Goal: Information Seeking & Learning: Learn about a topic

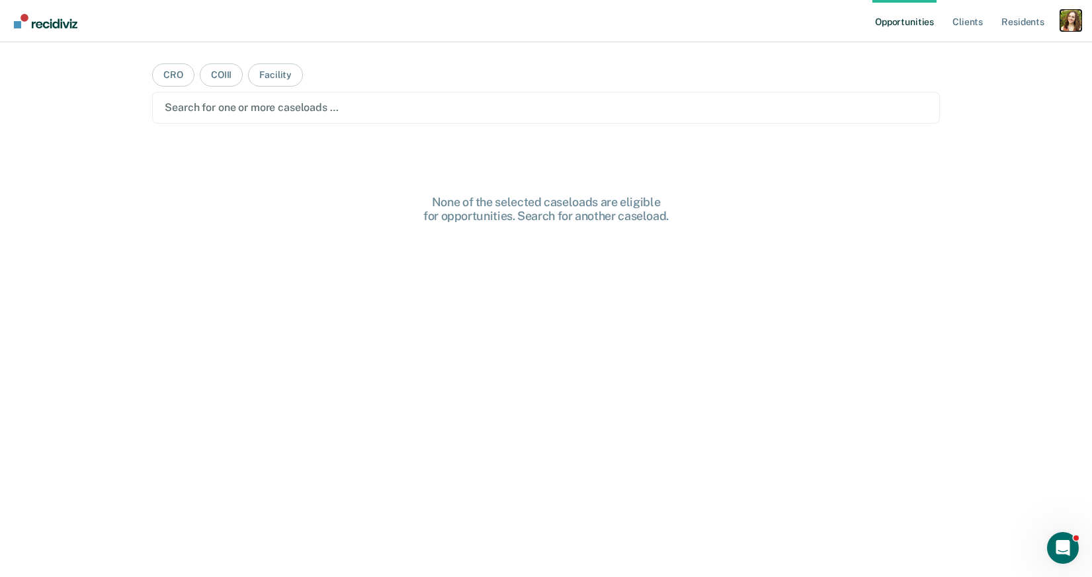
click at [1072, 19] on div "Profile dropdown button" at bounding box center [1070, 20] width 21 height 21
click at [1002, 51] on link "Profile" at bounding box center [1017, 53] width 106 height 11
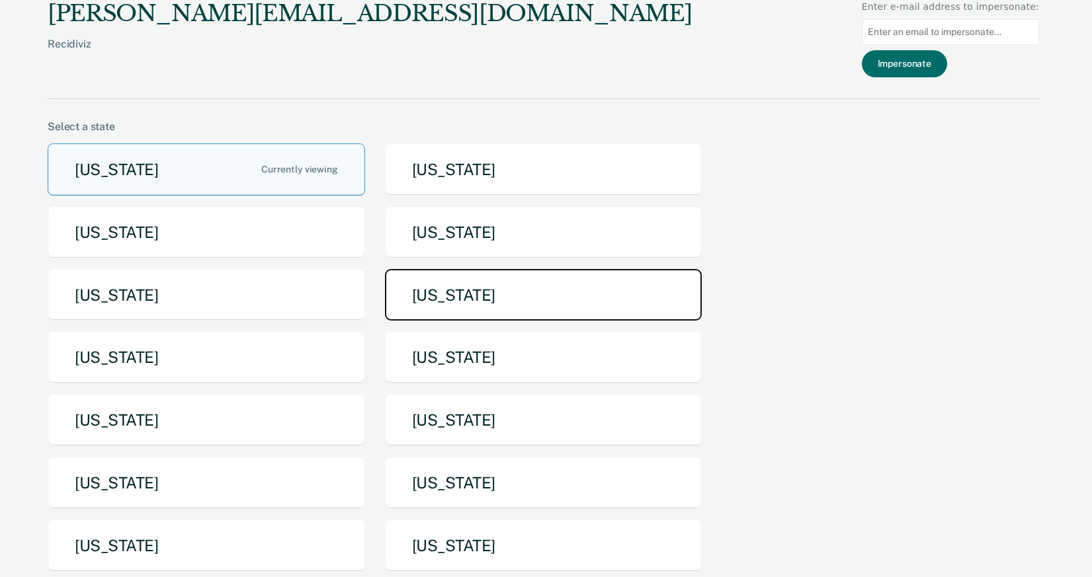
click at [477, 303] on button "Maine" at bounding box center [543, 295] width 317 height 52
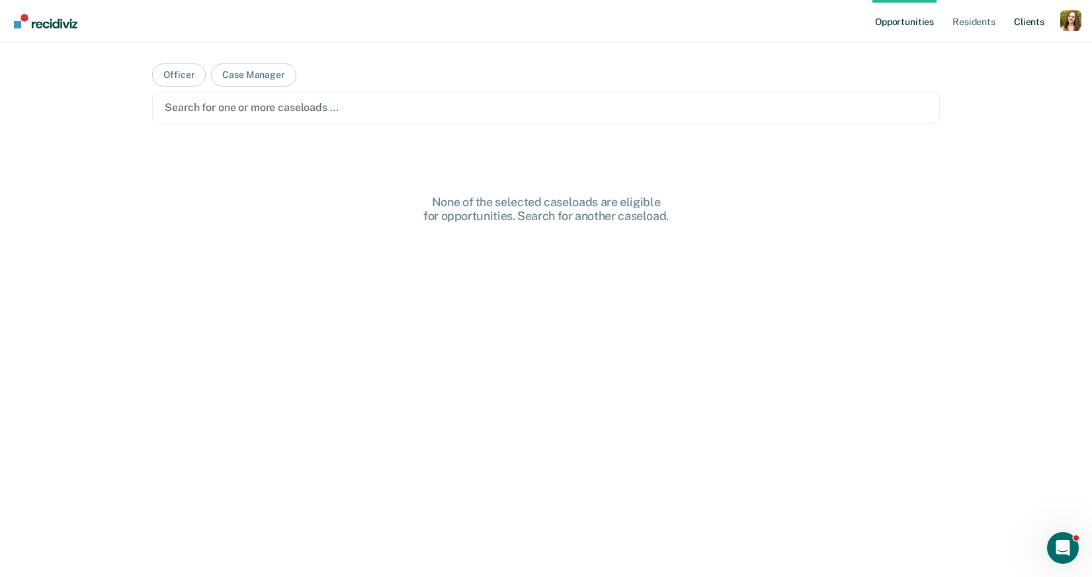
click at [1022, 26] on link "Client s" at bounding box center [1029, 21] width 36 height 42
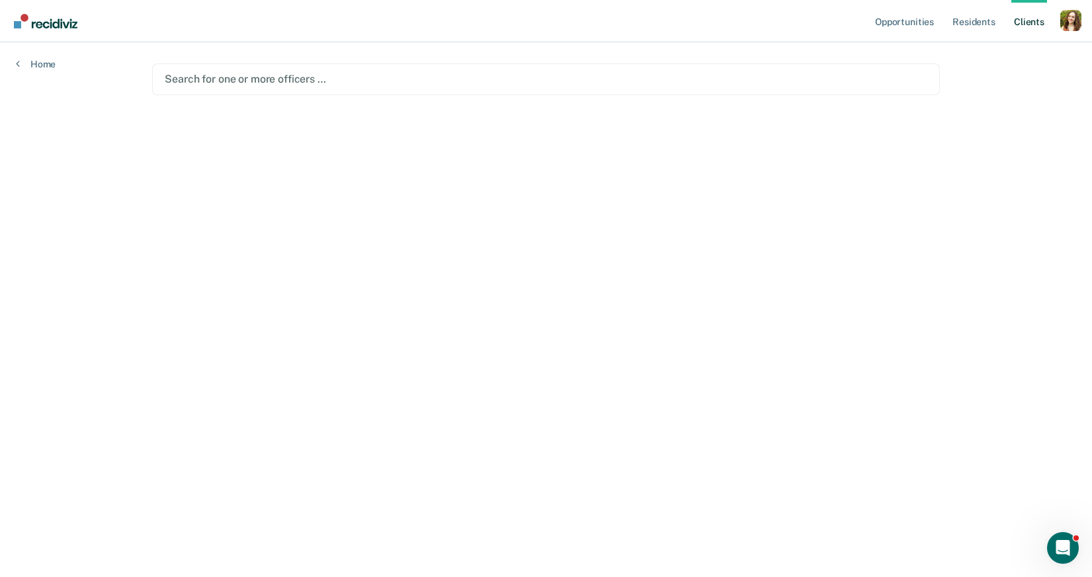
click at [489, 83] on div at bounding box center [546, 78] width 762 height 15
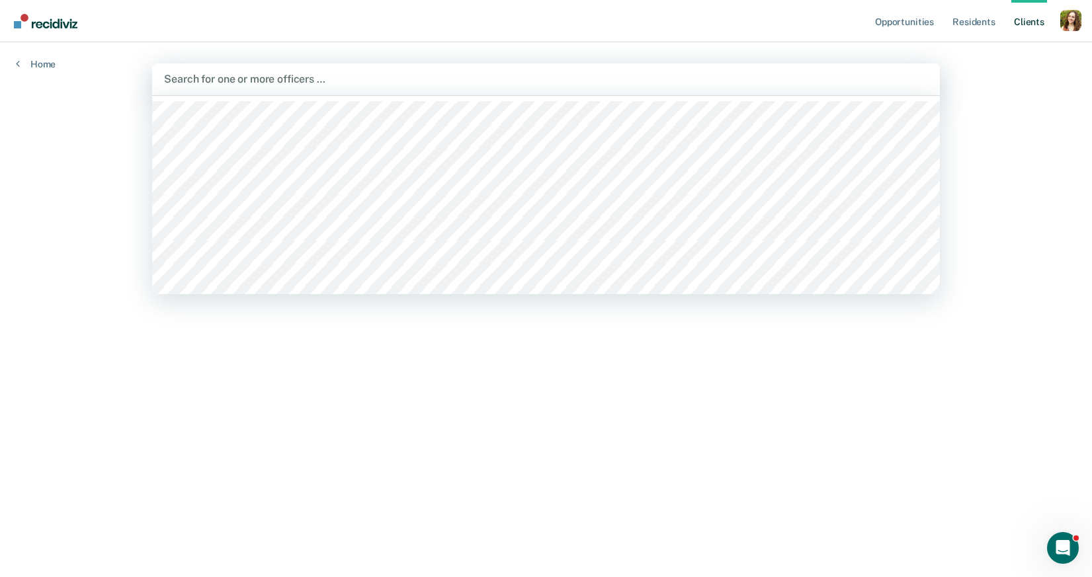
click at [797, 85] on div at bounding box center [545, 78] width 763 height 15
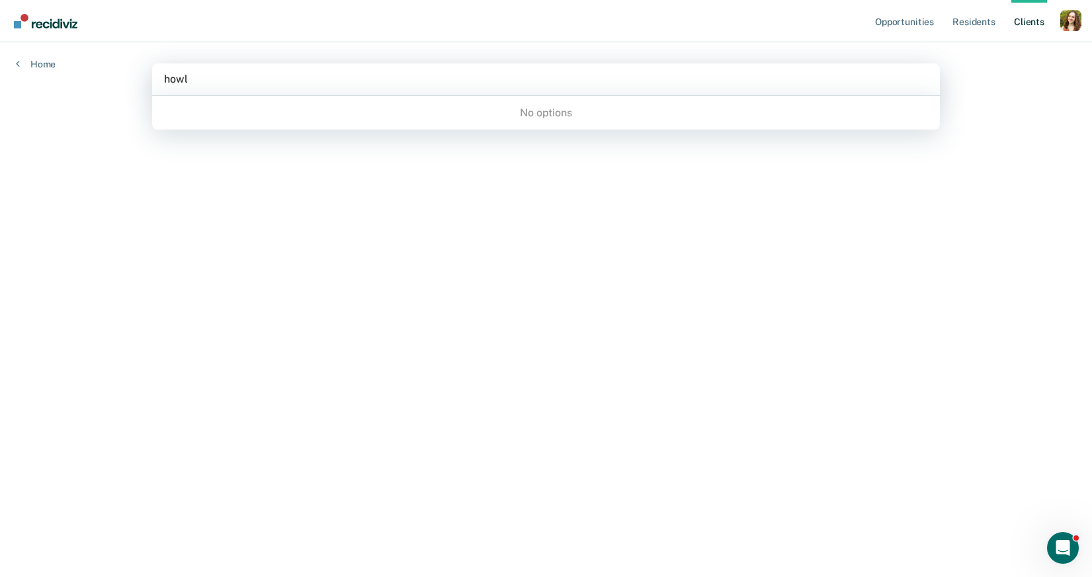
type input "howla"
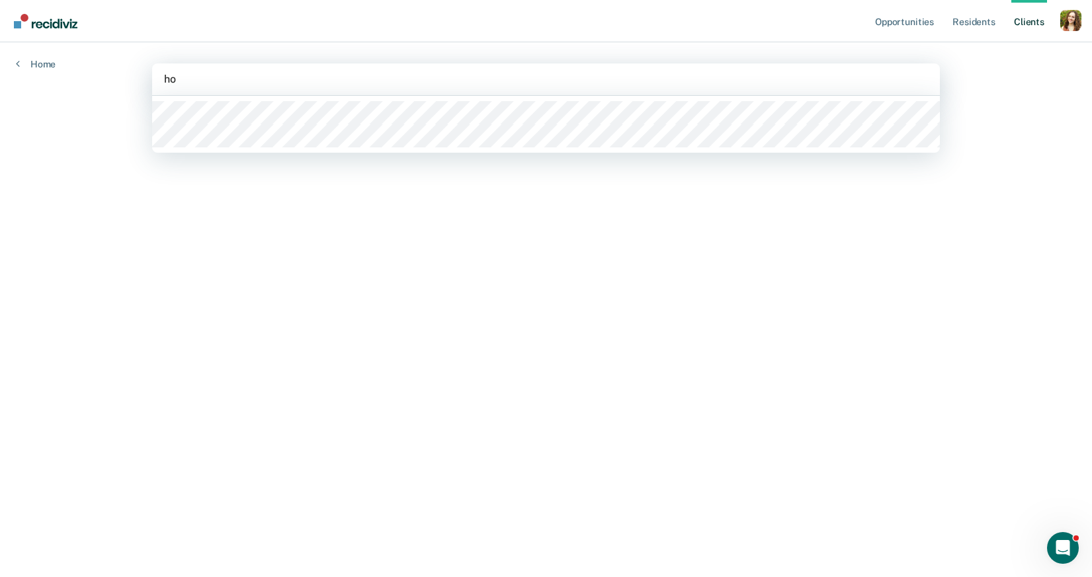
type input "h"
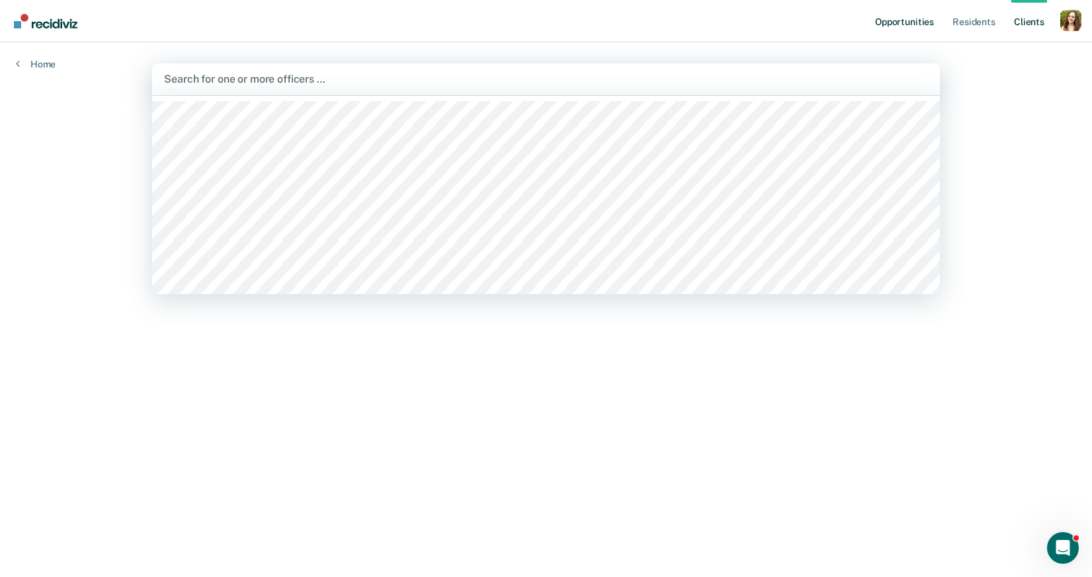
click at [897, 28] on link "Opportunities" at bounding box center [904, 21] width 64 height 42
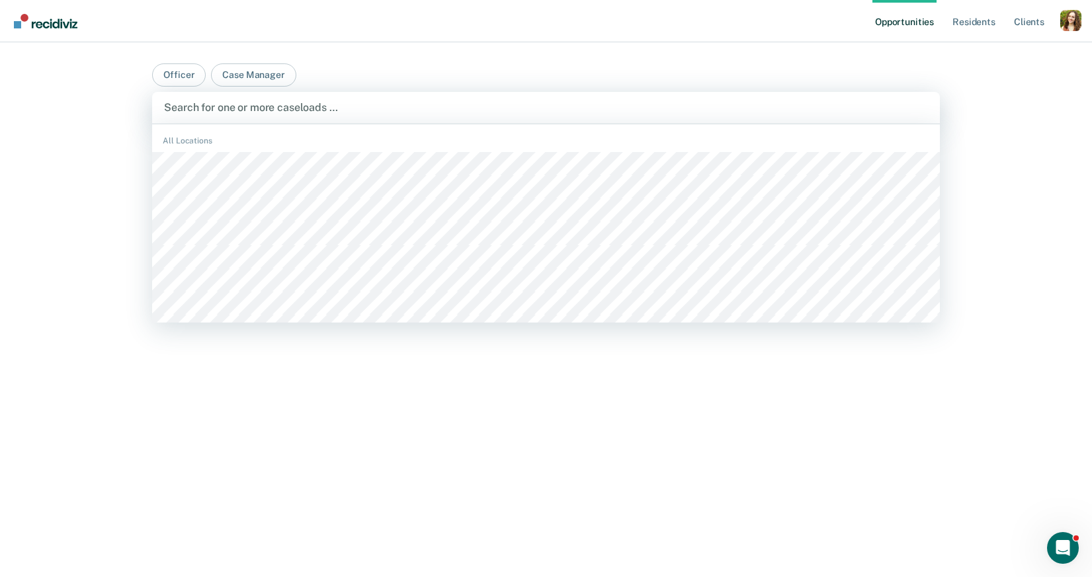
click at [362, 105] on div at bounding box center [545, 107] width 763 height 15
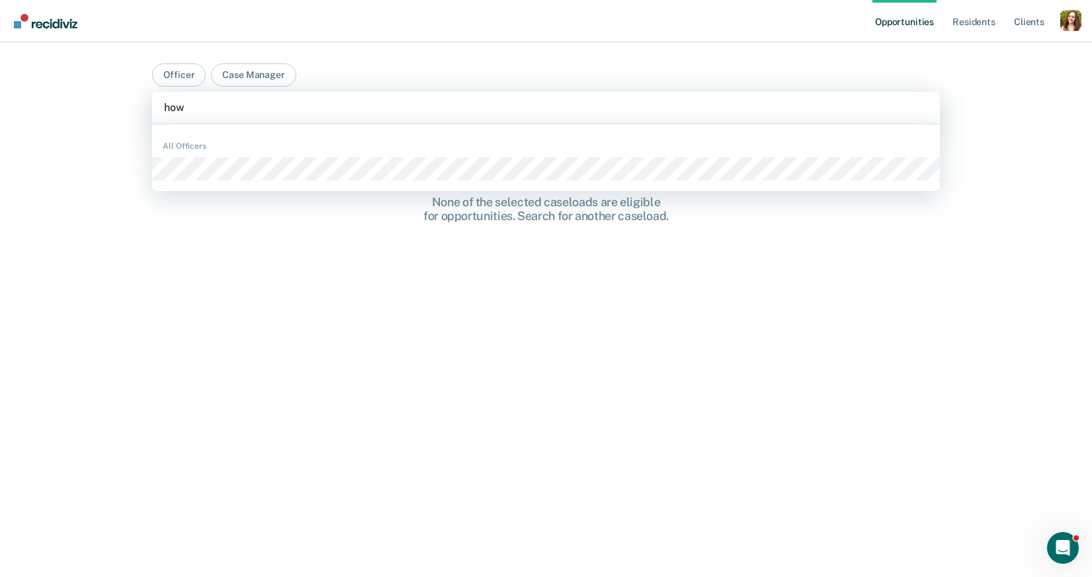
type input "howl"
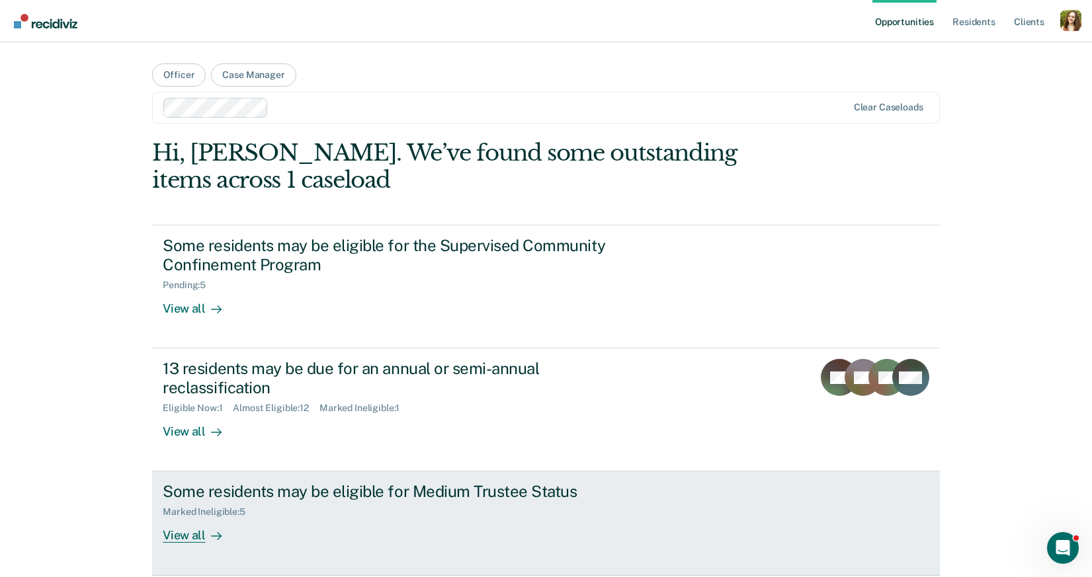
click at [212, 565] on link "Some residents may be eligible for Medium Trustee Status Marked Ineligible : 5 …" at bounding box center [545, 523] width 787 height 104
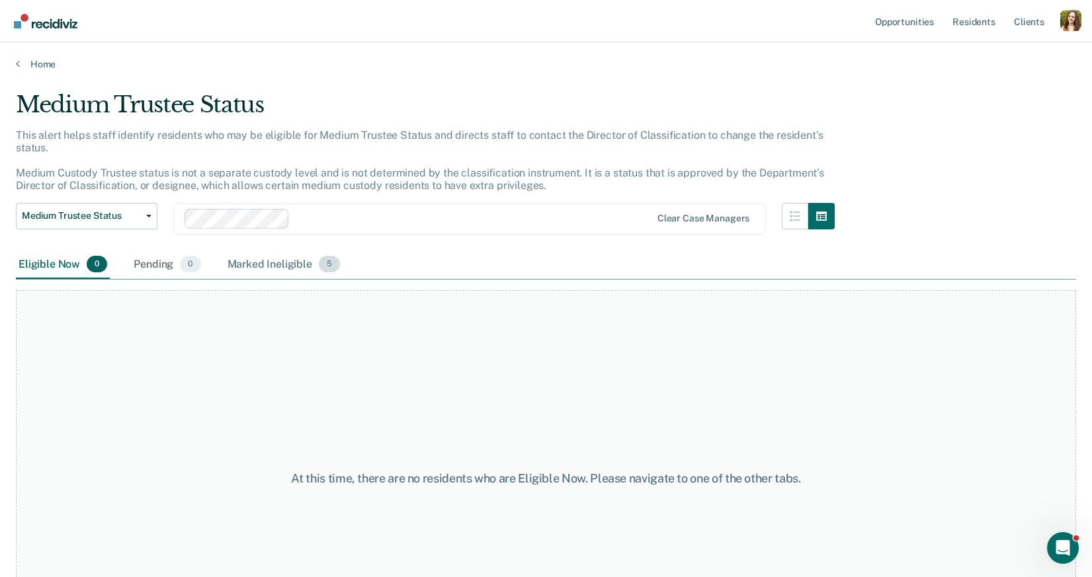
click at [290, 271] on div "Marked Ineligible 5" at bounding box center [284, 265] width 118 height 29
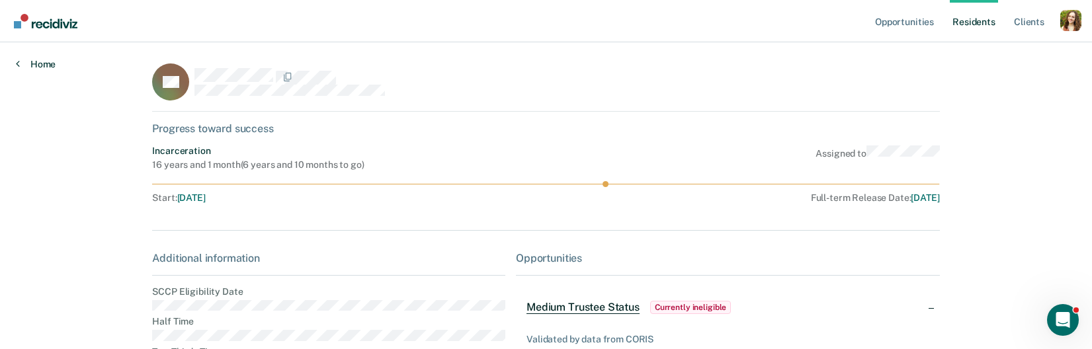
click at [39, 65] on link "Home" at bounding box center [36, 64] width 40 height 12
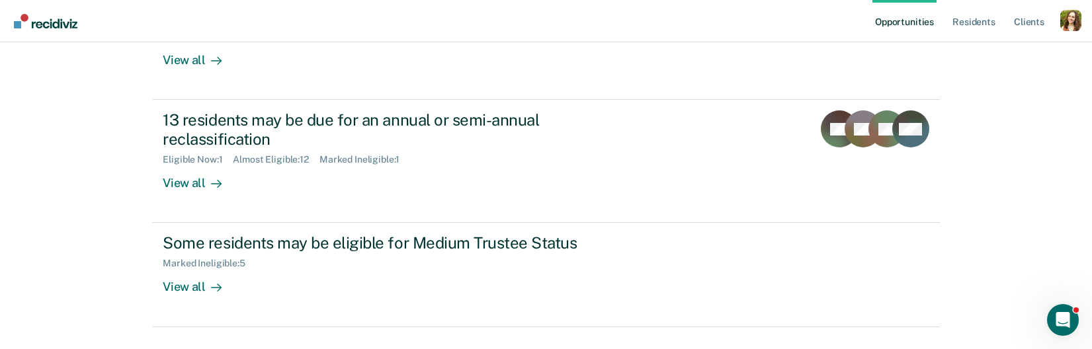
scroll to position [279, 0]
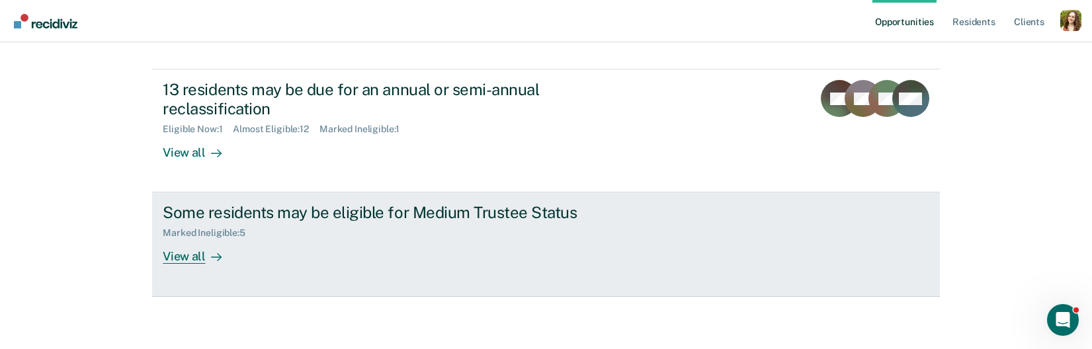
click at [261, 259] on div "Some residents may be eligible for Medium Trustee Status Marked Ineligible : 5 …" at bounding box center [411, 233] width 496 height 61
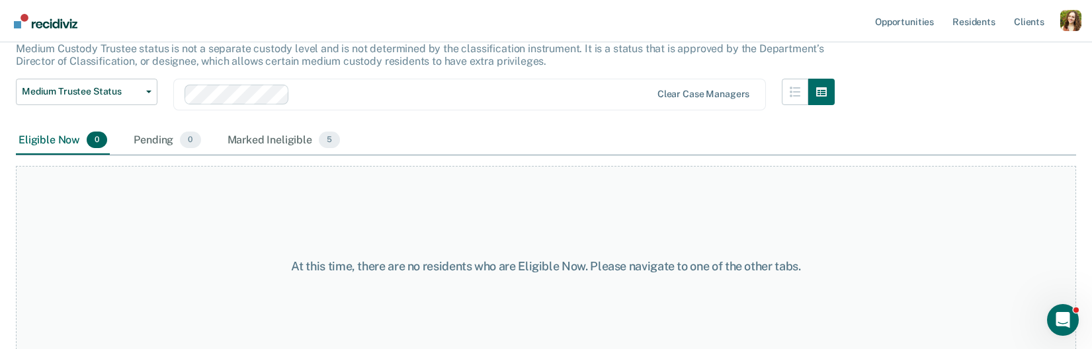
scroll to position [140, 0]
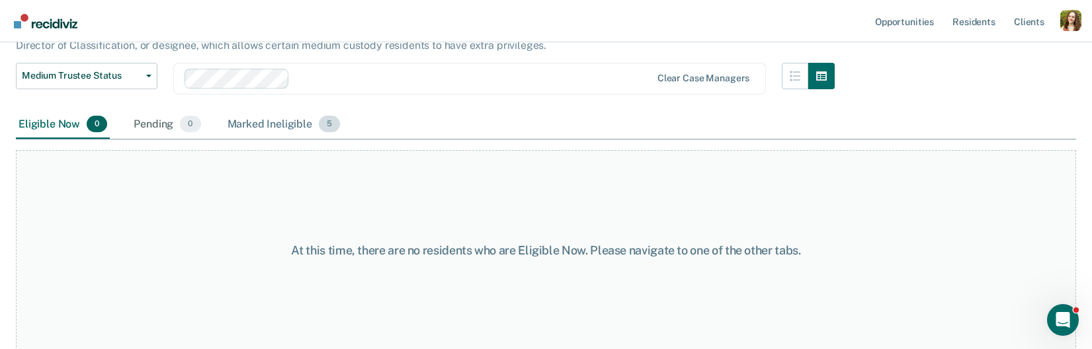
click at [300, 126] on div "Marked Ineligible 5" at bounding box center [284, 124] width 118 height 29
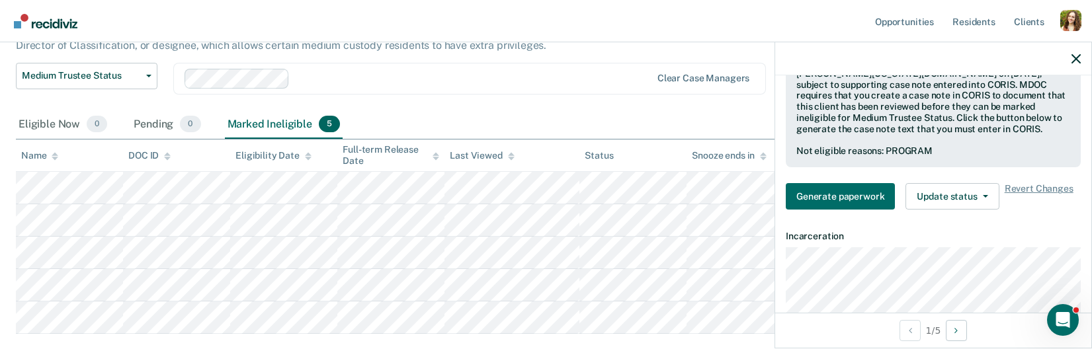
scroll to position [0, 0]
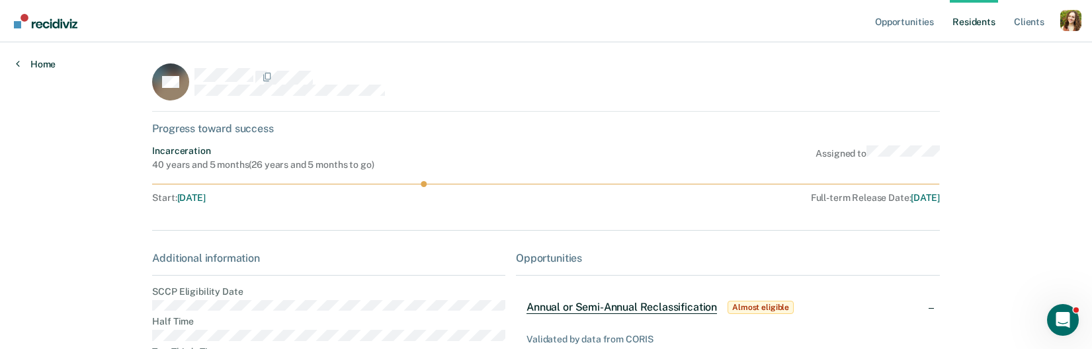
click at [44, 65] on link "Home" at bounding box center [36, 64] width 40 height 12
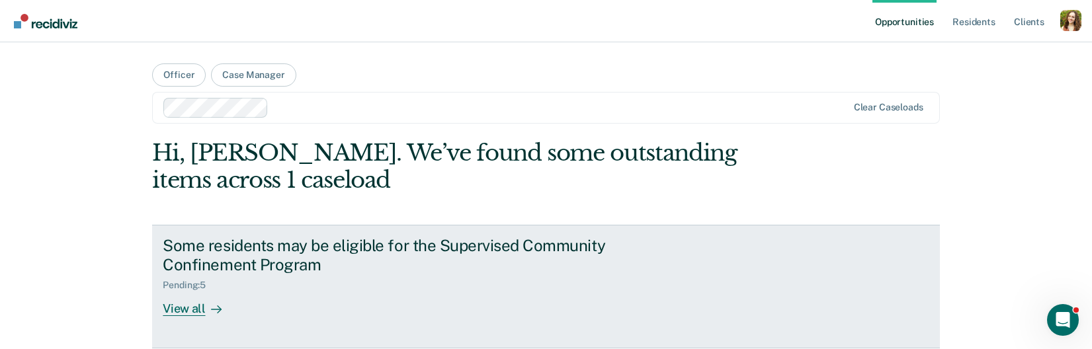
scroll to position [279, 0]
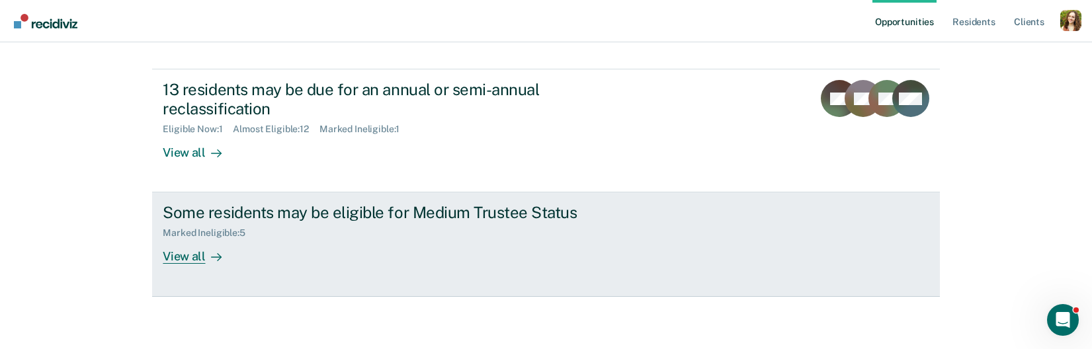
click at [306, 255] on div "Some residents may be eligible for Medium Trustee Status Marked Ineligible : 5 …" at bounding box center [411, 233] width 496 height 61
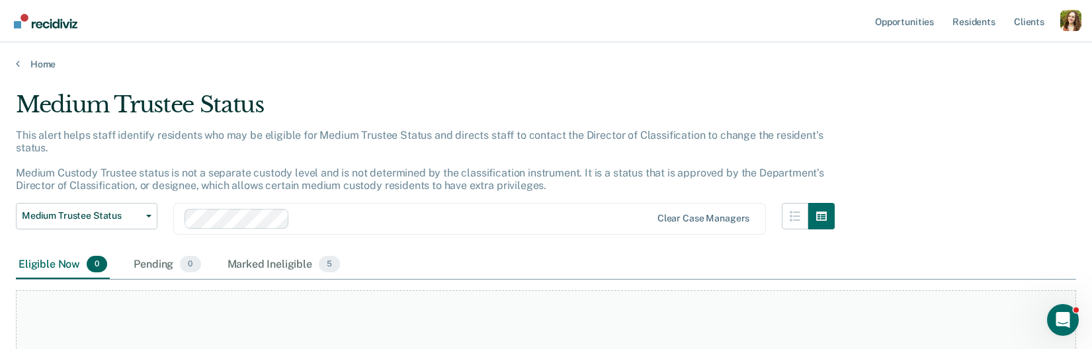
scroll to position [5, 0]
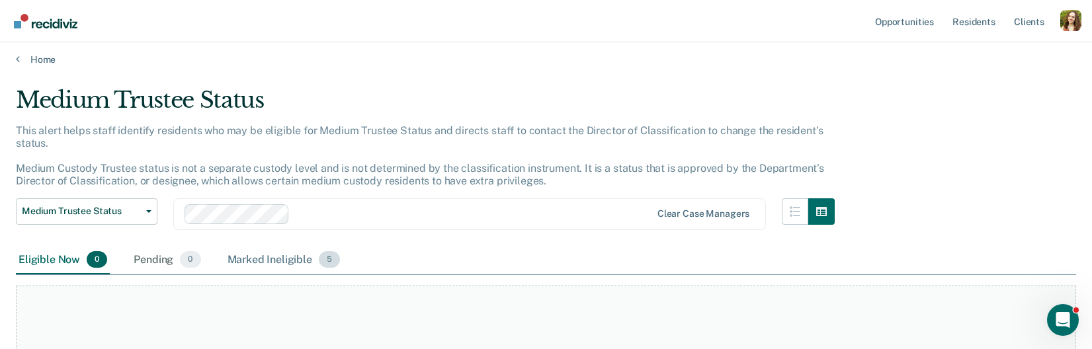
click at [303, 252] on div "Marked Ineligible 5" at bounding box center [284, 260] width 118 height 29
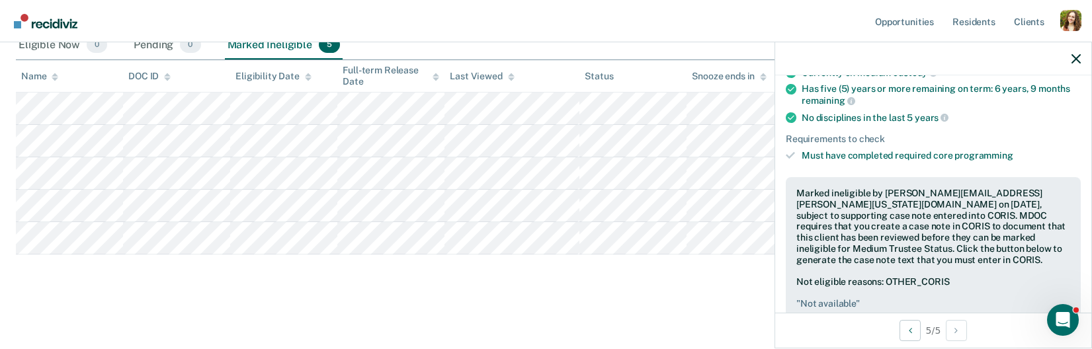
scroll to position [120, 0]
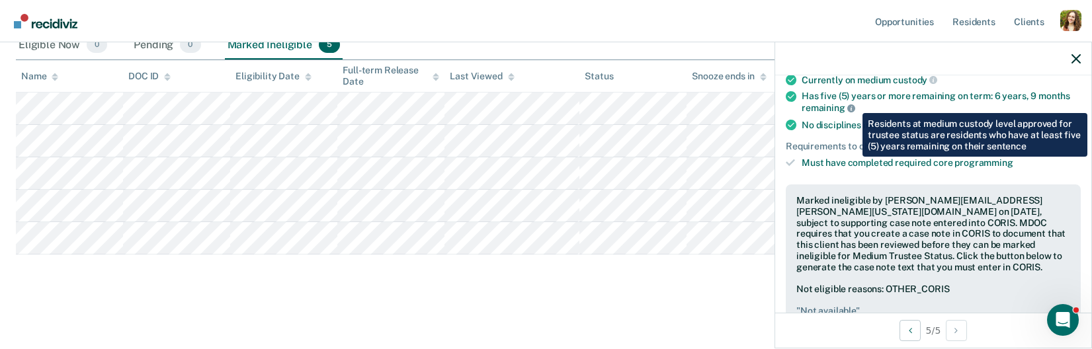
click at [852, 106] on icon at bounding box center [851, 108] width 8 height 8
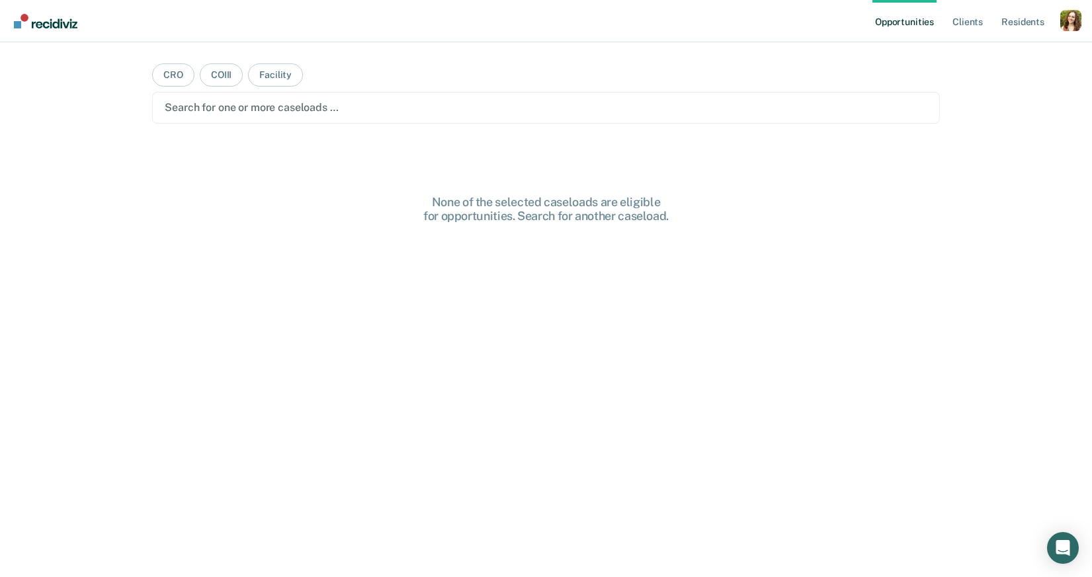
click at [1055, 26] on ul "Opportunities Client s Resident s" at bounding box center [966, 21] width 188 height 42
click at [1071, 26] on div "Profile dropdown button" at bounding box center [1070, 20] width 21 height 21
click at [979, 48] on link "Profile" at bounding box center [1017, 53] width 106 height 11
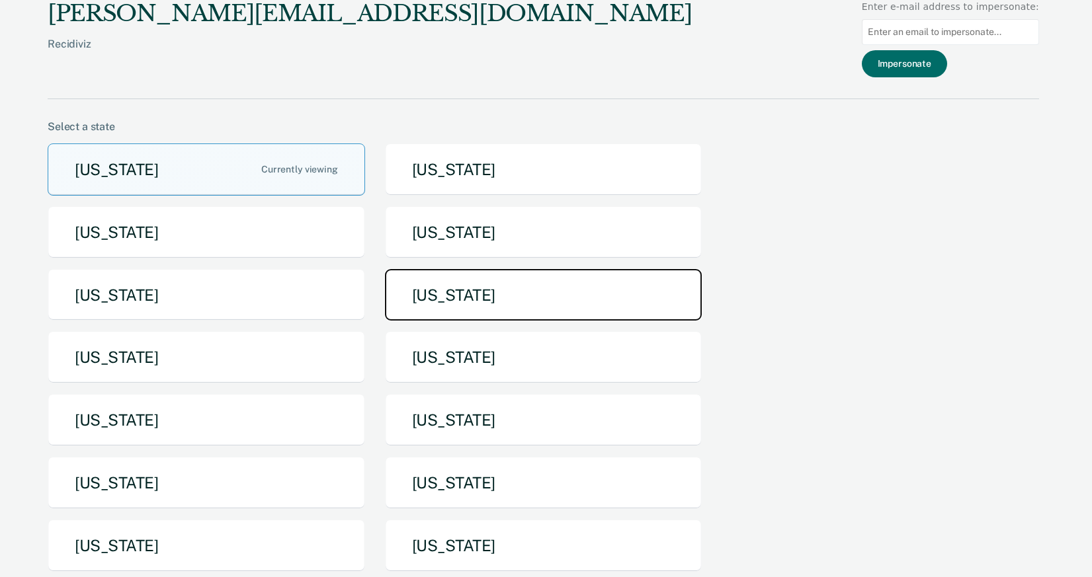
click at [569, 296] on button "[US_STATE]" at bounding box center [543, 295] width 317 height 52
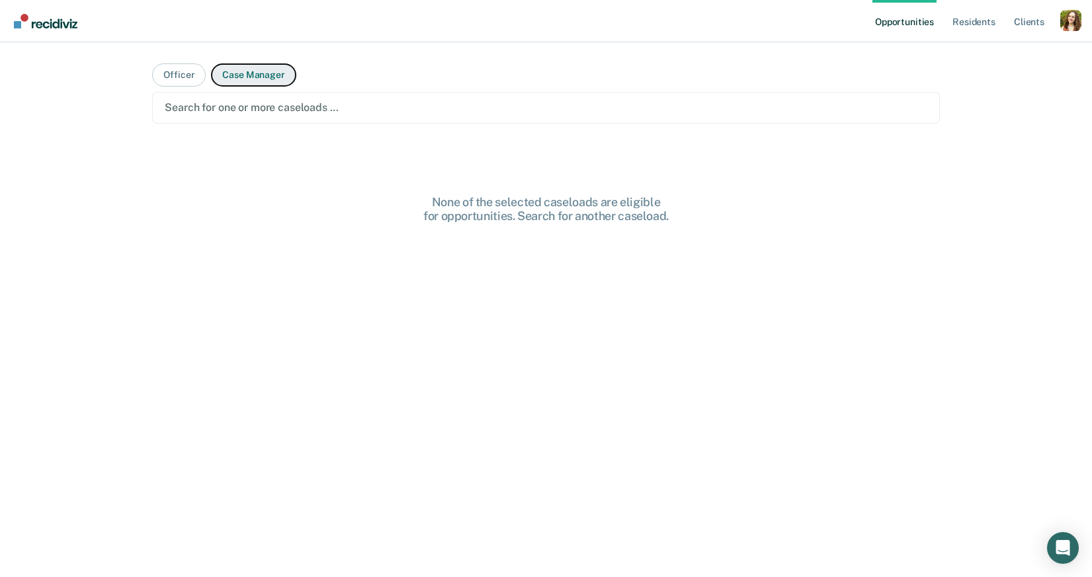
click at [278, 85] on button "Case Manager" at bounding box center [253, 74] width 85 height 23
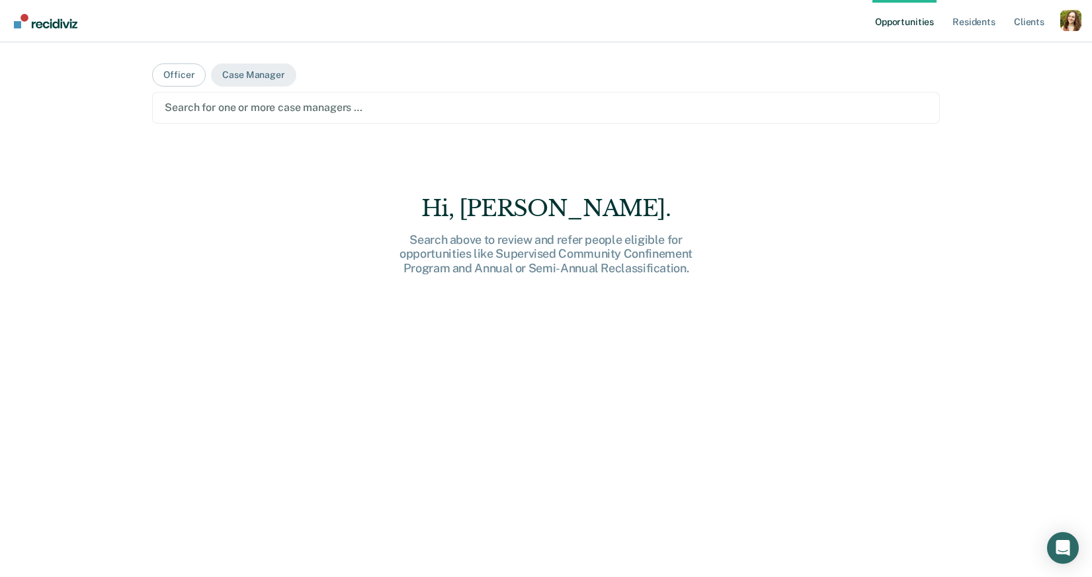
click at [284, 111] on div at bounding box center [546, 107] width 762 height 15
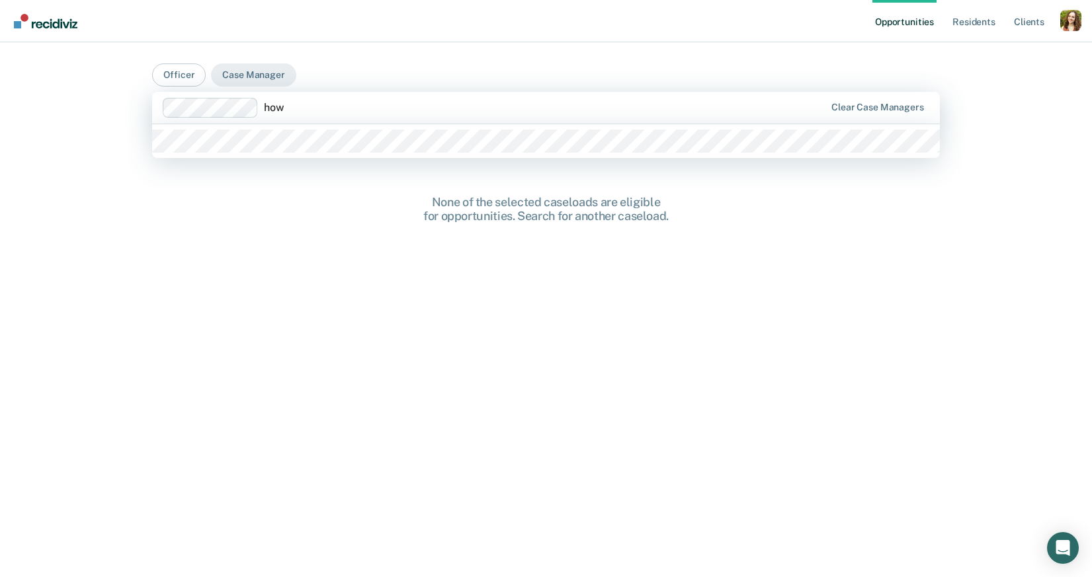
type input "howl"
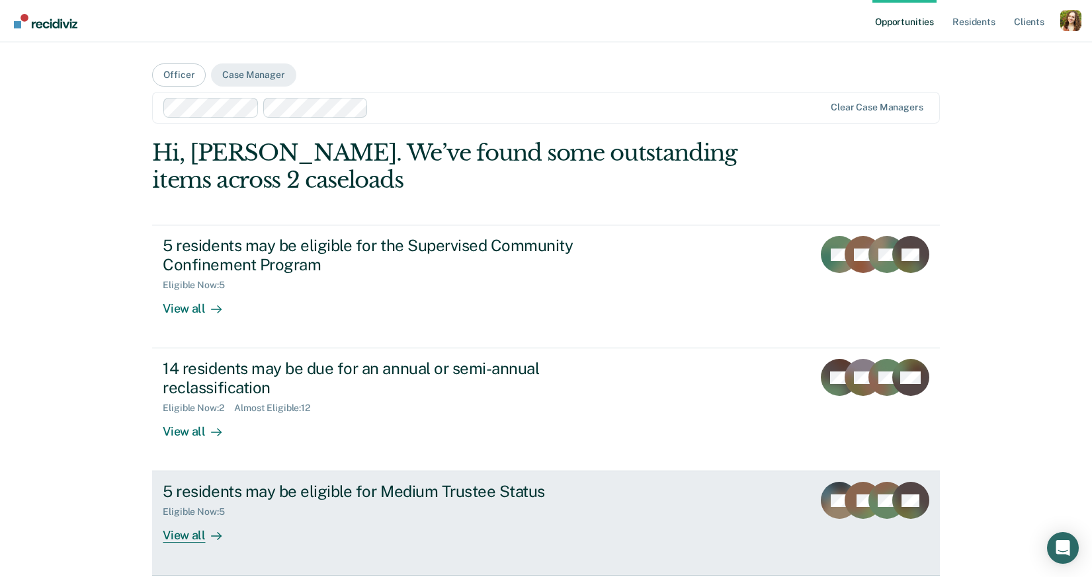
click at [214, 514] on div "Eligible Now : 5" at bounding box center [199, 511] width 72 height 11
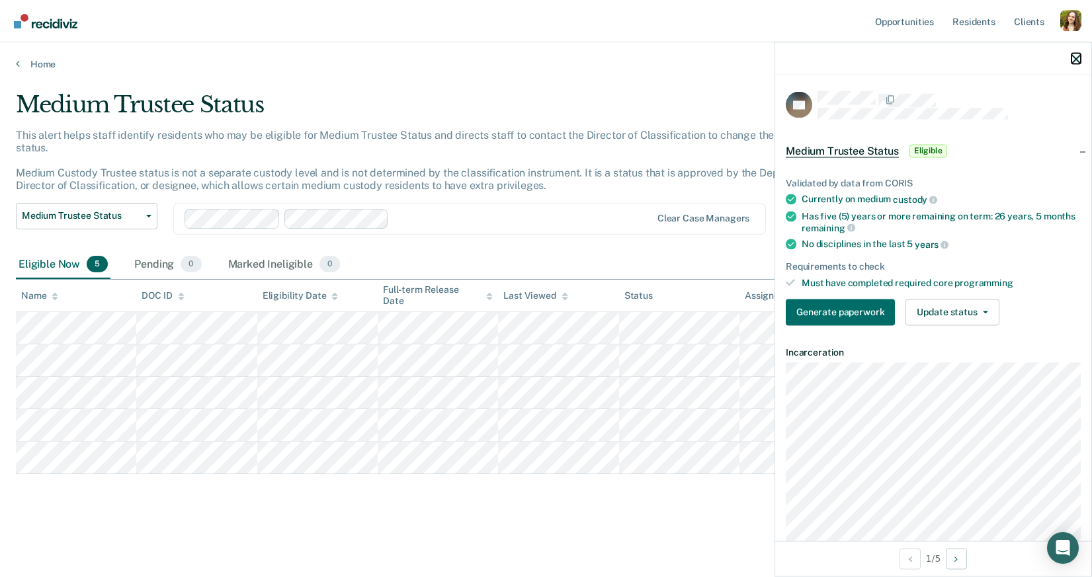
click at [1077, 61] on icon "button" at bounding box center [1075, 58] width 9 height 9
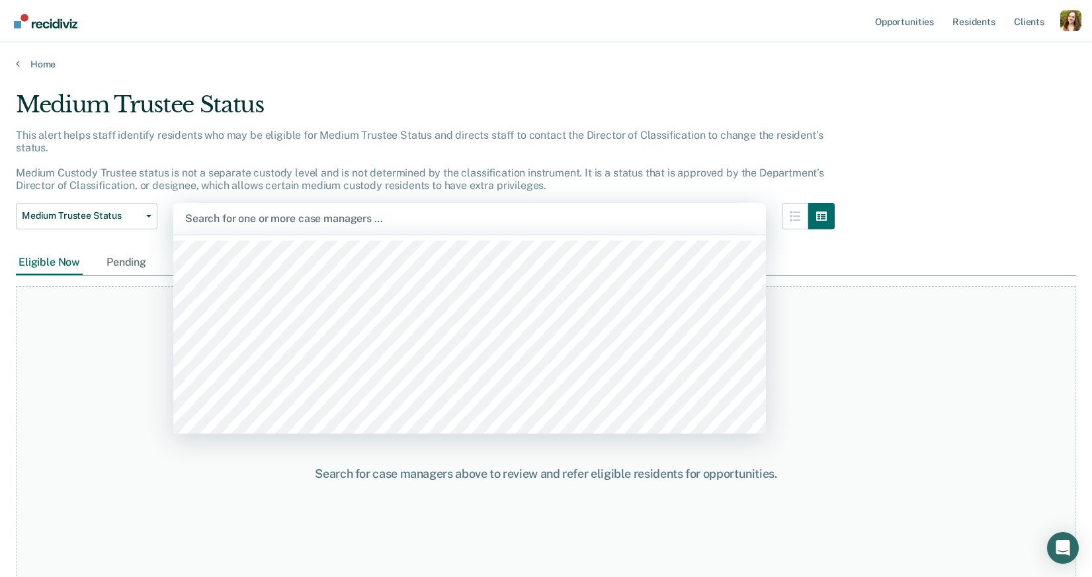
click at [270, 215] on div at bounding box center [469, 218] width 569 height 15
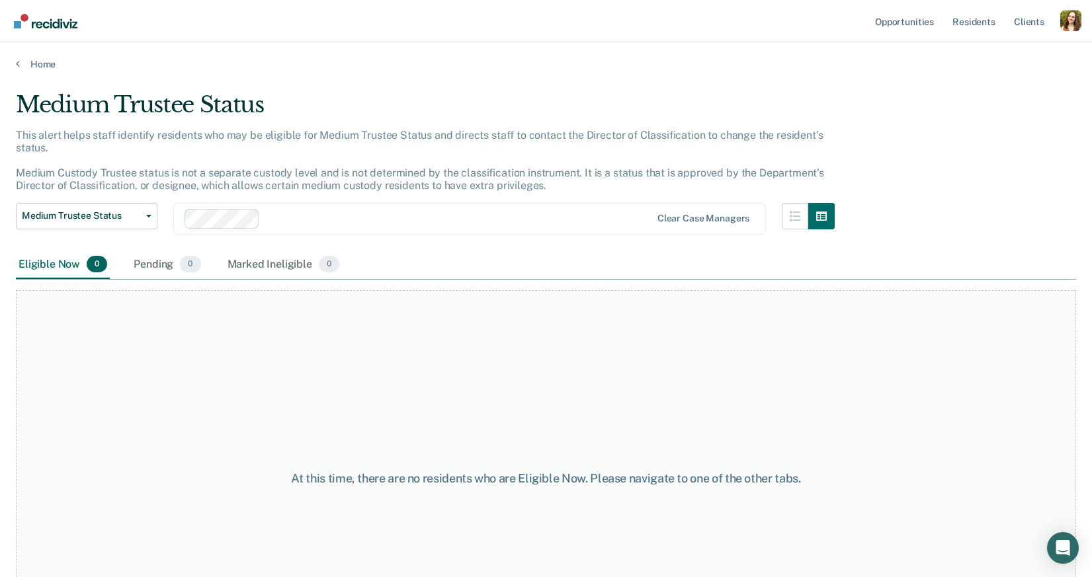
click at [282, 214] on div at bounding box center [457, 218] width 385 height 15
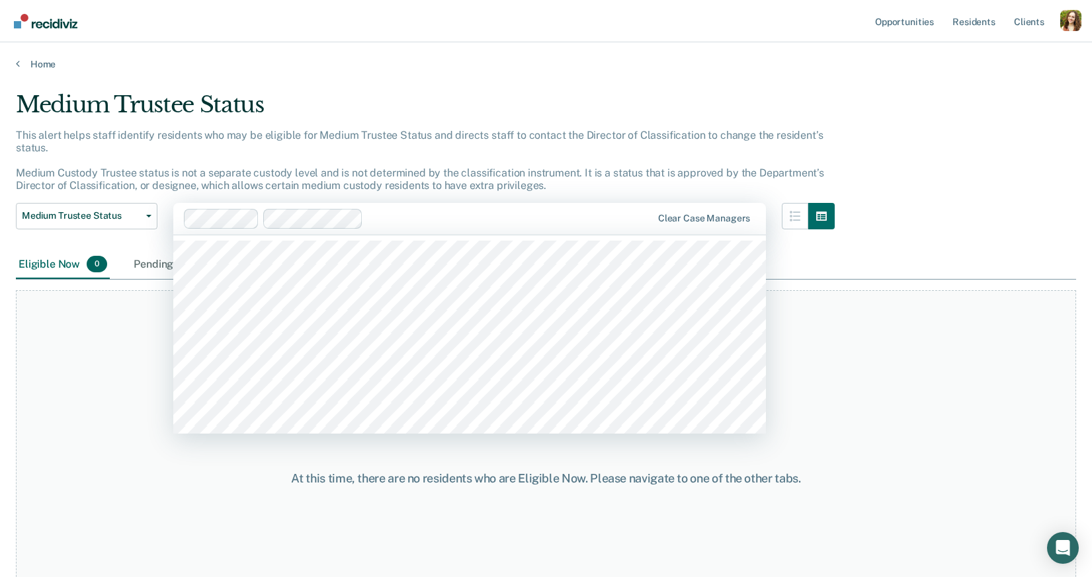
click at [397, 220] on div at bounding box center [509, 218] width 283 height 15
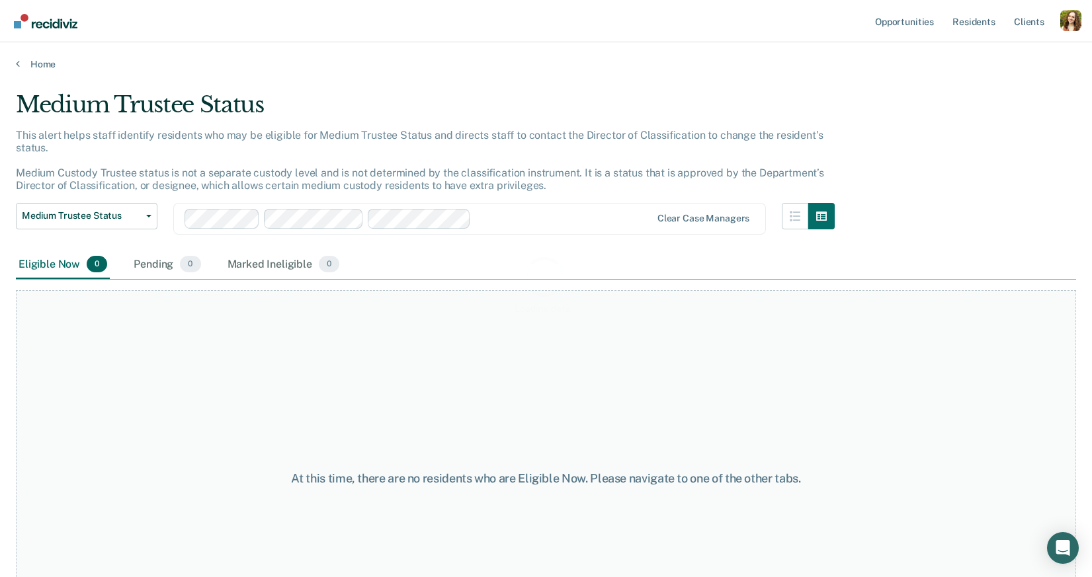
click at [508, 223] on div "Loading data..." at bounding box center [546, 284] width 1060 height 387
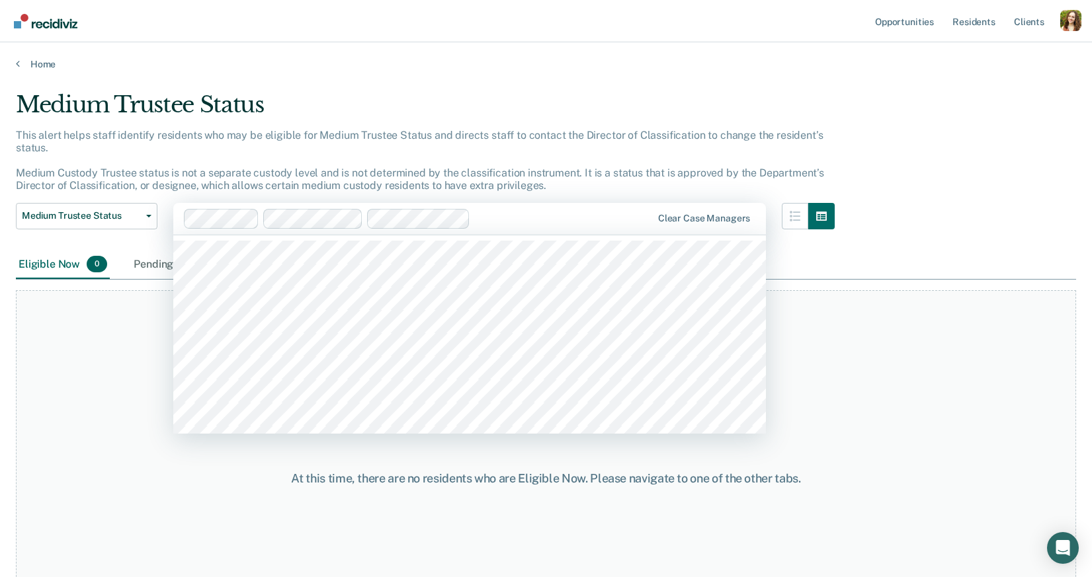
click at [511, 216] on div at bounding box center [563, 218] width 176 height 15
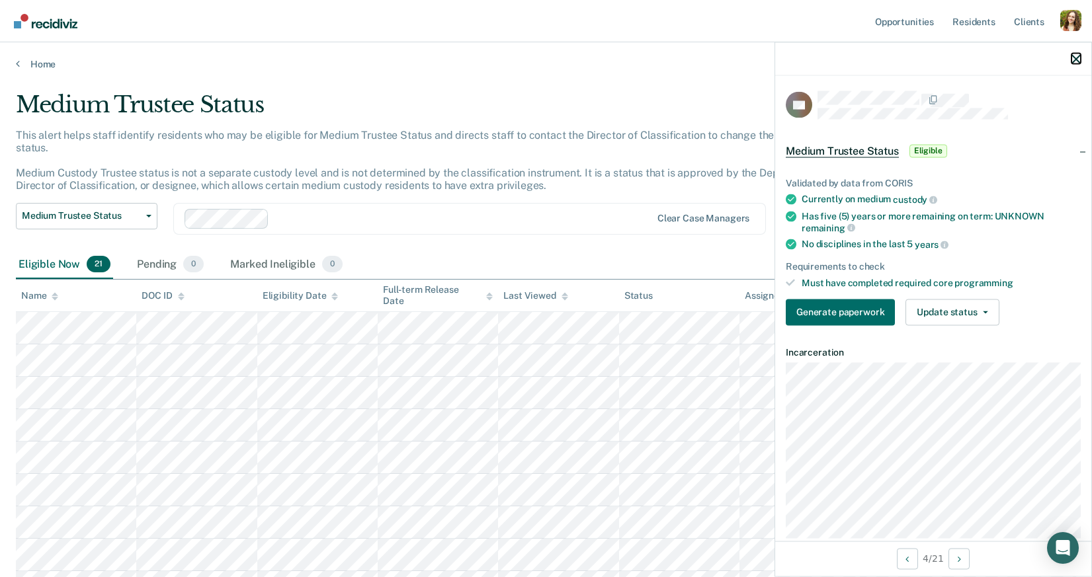
click at [1078, 61] on icon "button" at bounding box center [1075, 58] width 9 height 9
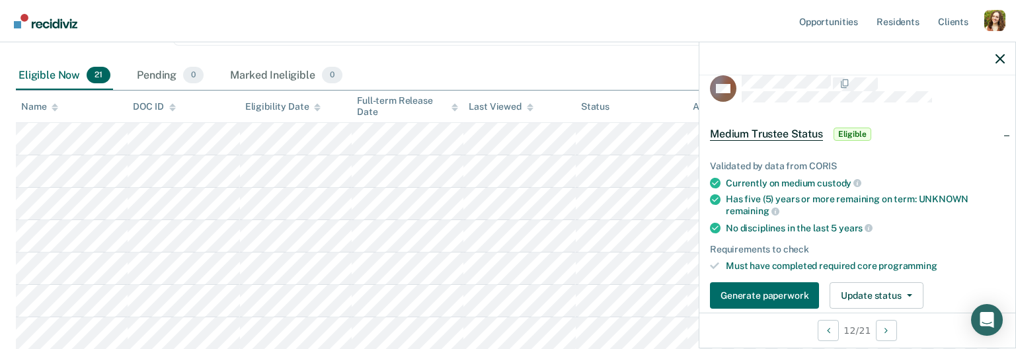
scroll to position [187, 0]
